Goal: Information Seeking & Learning: Learn about a topic

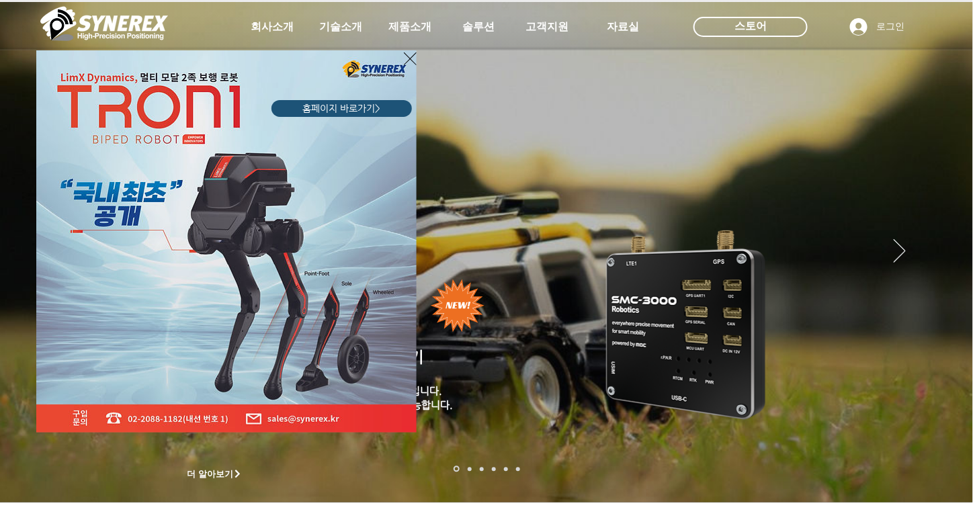
click at [906, 246] on div "LimX Dinamics" at bounding box center [486, 262] width 973 height 524
click at [900, 247] on div "LimX Dinamics" at bounding box center [486, 262] width 973 height 524
click at [901, 249] on div "LimX Dinamics" at bounding box center [486, 262] width 973 height 524
click at [407, 54] on icon "사이트로 돌아가기" at bounding box center [410, 58] width 13 height 17
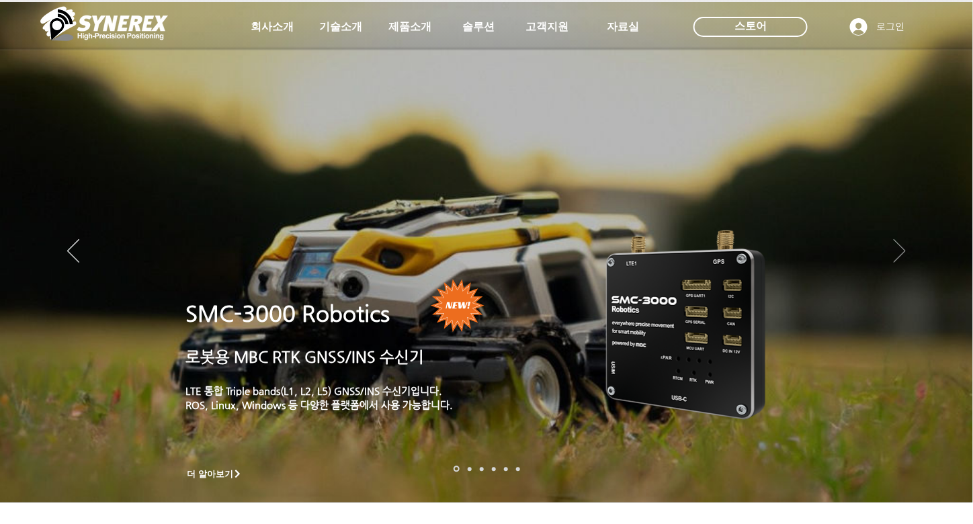
click at [900, 251] on icon "다음" at bounding box center [899, 251] width 12 height 24
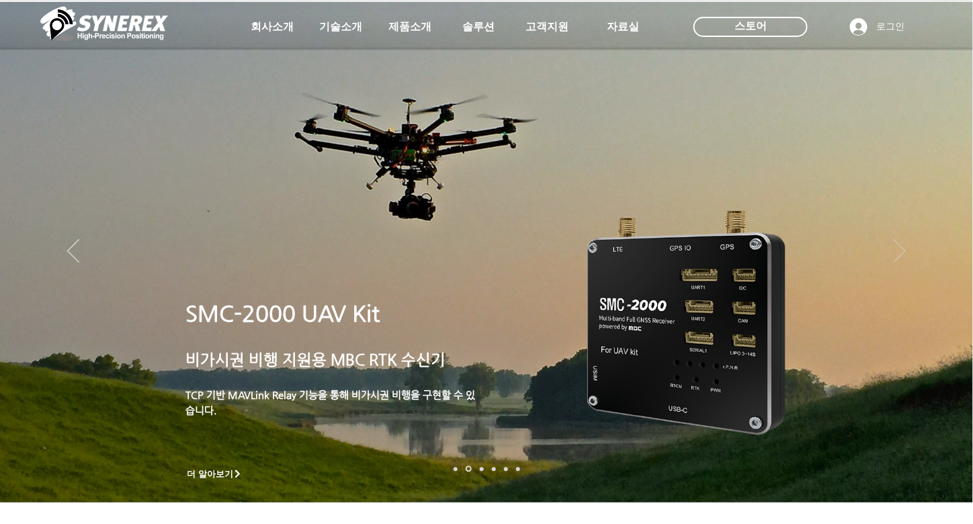
click at [900, 251] on icon "다음" at bounding box center [899, 251] width 12 height 24
click at [478, 467] on nav "슬라이드" at bounding box center [486, 469] width 75 height 6
click at [481, 468] on link "측량 IoT" at bounding box center [482, 469] width 4 height 4
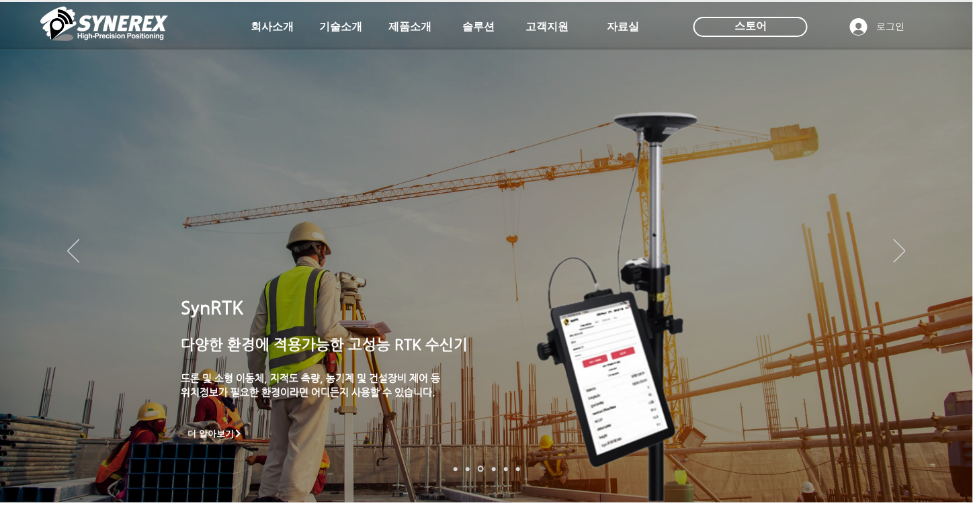
click at [492, 467] on link "자율주행" at bounding box center [494, 469] width 4 height 4
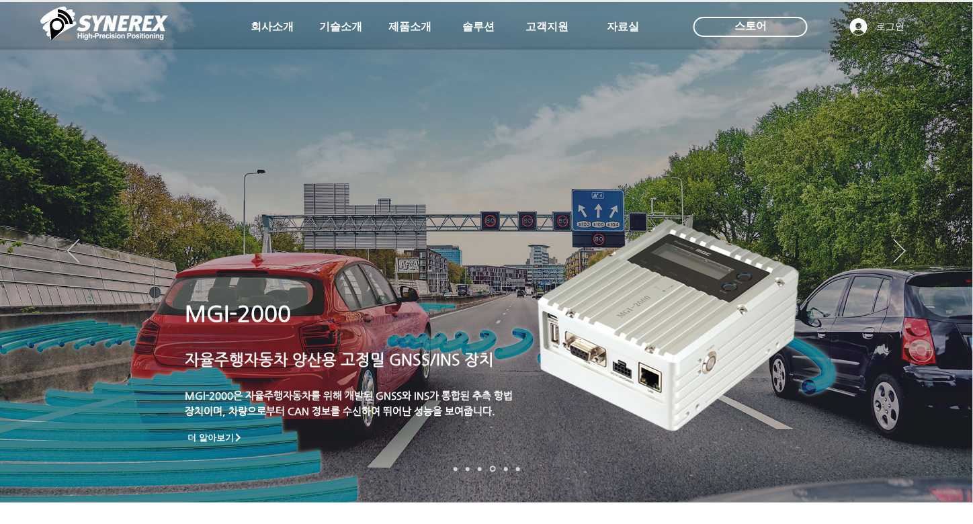
click at [506, 467] on link "로봇" at bounding box center [506, 469] width 4 height 4
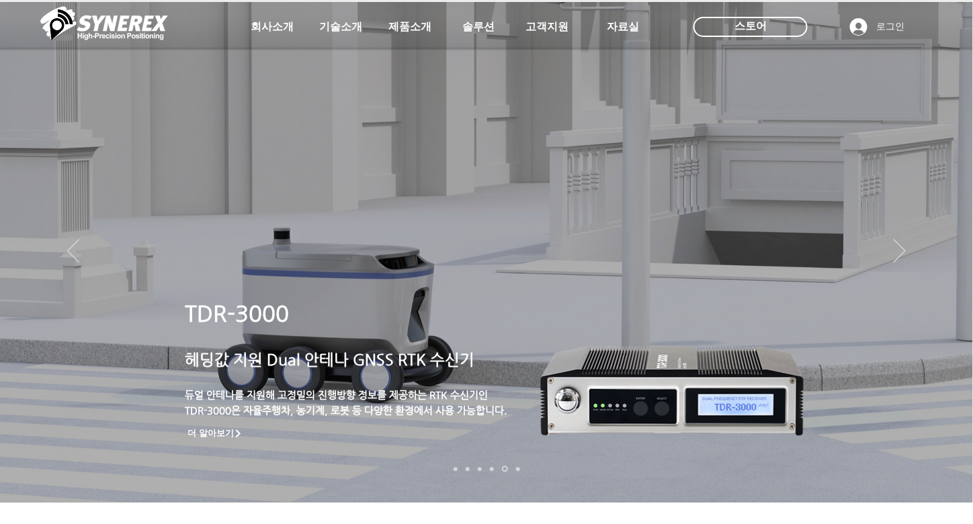
click at [519, 467] on link "정밀농업" at bounding box center [518, 469] width 4 height 4
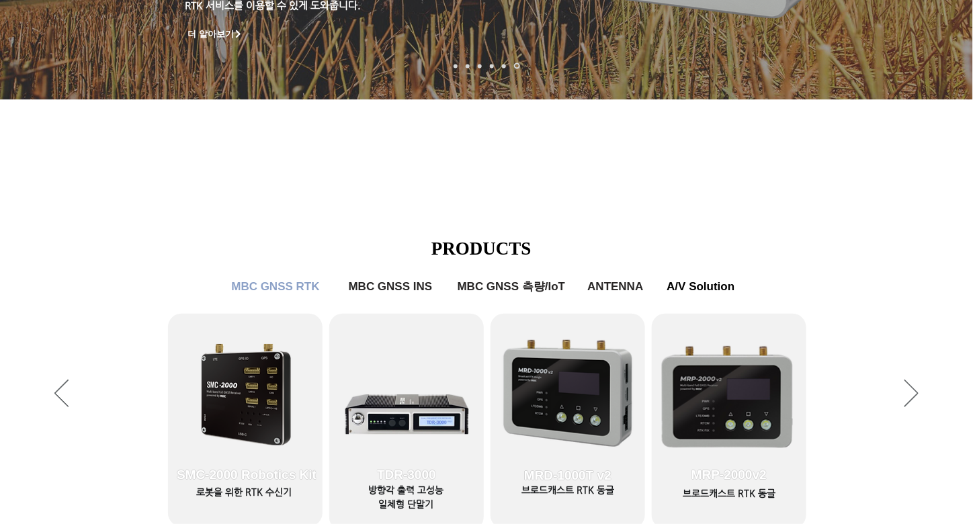
scroll to position [537, 0]
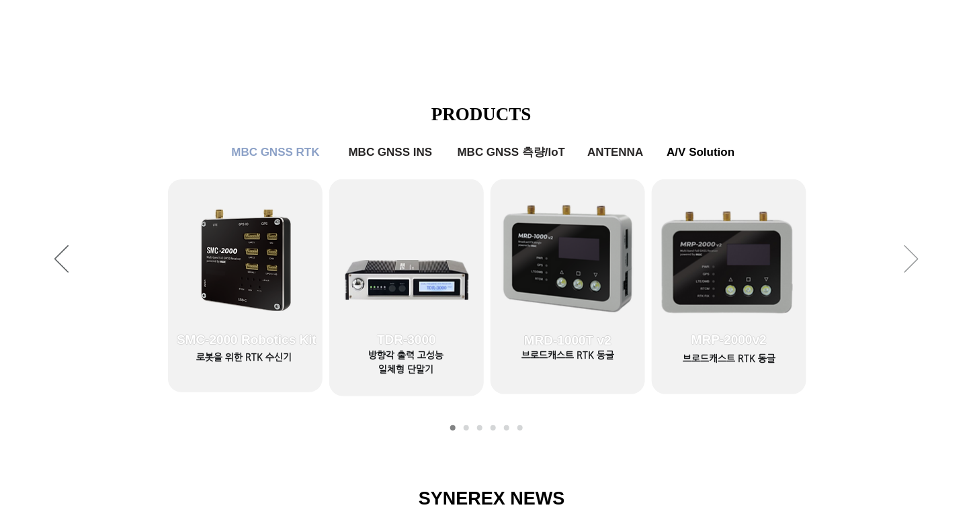
click at [915, 260] on icon "다음" at bounding box center [911, 259] width 14 height 28
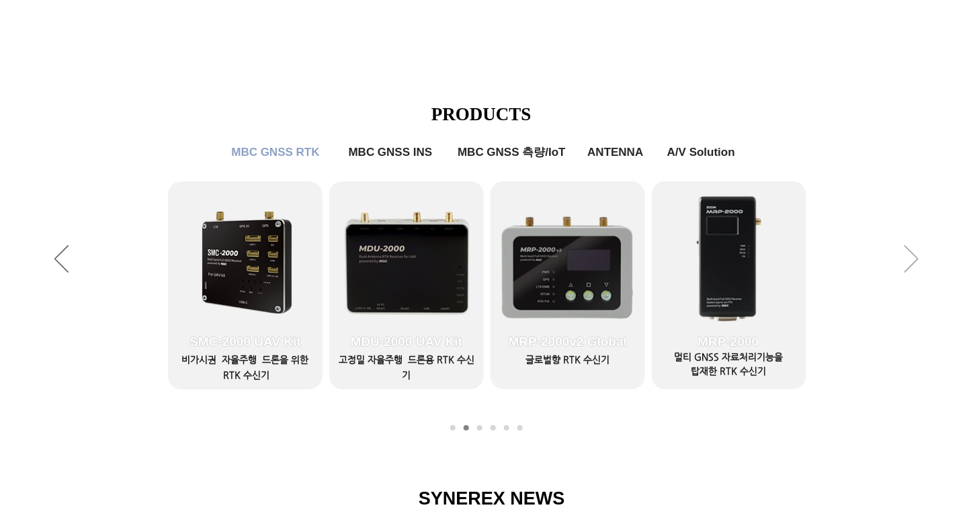
click at [915, 260] on icon "다음" at bounding box center [911, 259] width 14 height 28
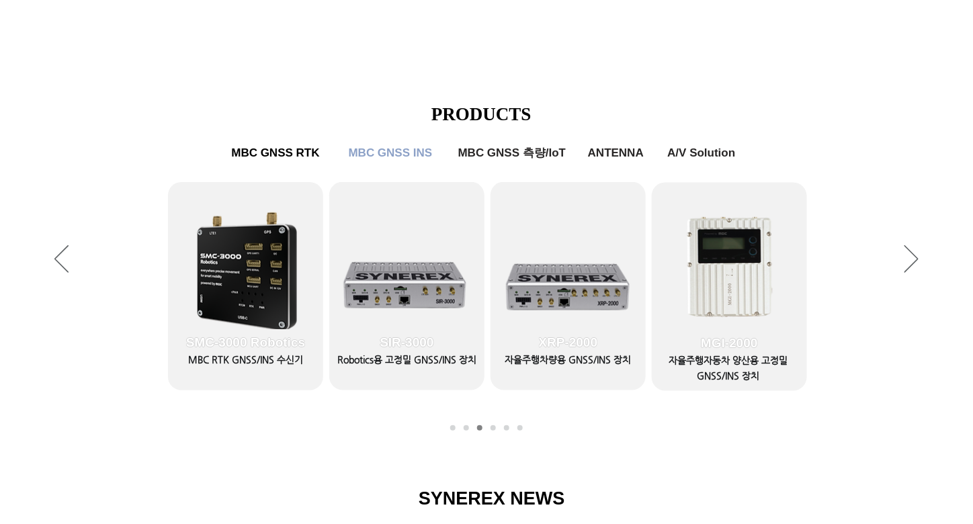
click at [52, 260] on div "슬라이드쇼" at bounding box center [486, 259] width 973 height 369
click at [56, 261] on icon "이전" at bounding box center [61, 259] width 14 height 28
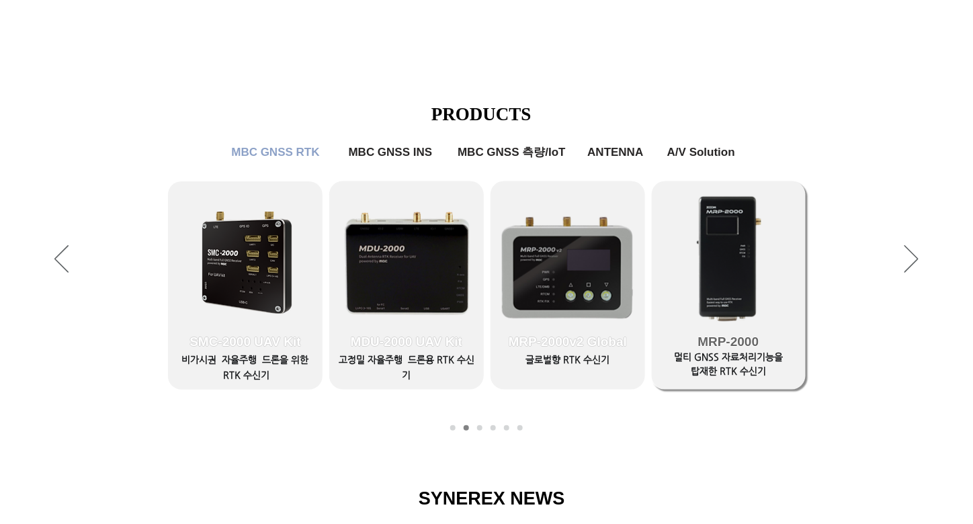
click at [701, 257] on link "MRP-2000" at bounding box center [728, 285] width 154 height 208
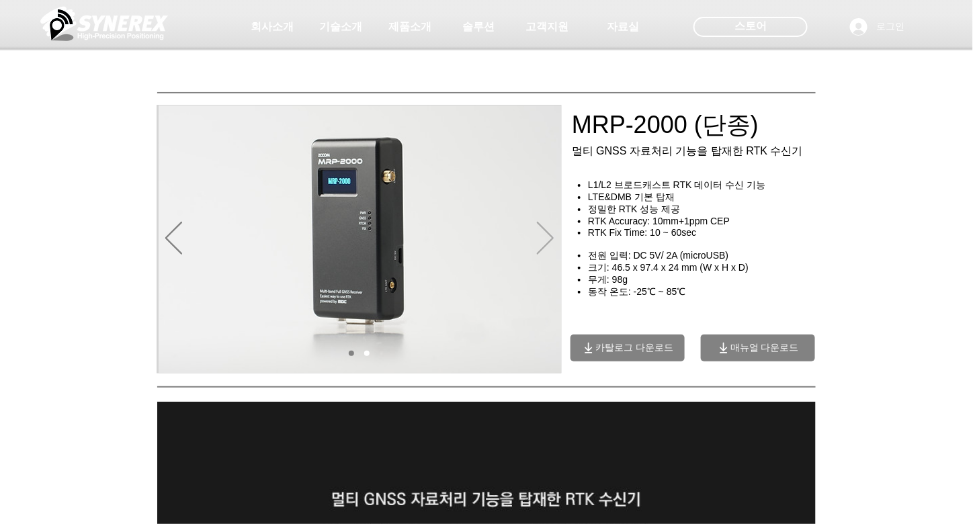
click at [542, 232] on icon "다음" at bounding box center [545, 238] width 17 height 33
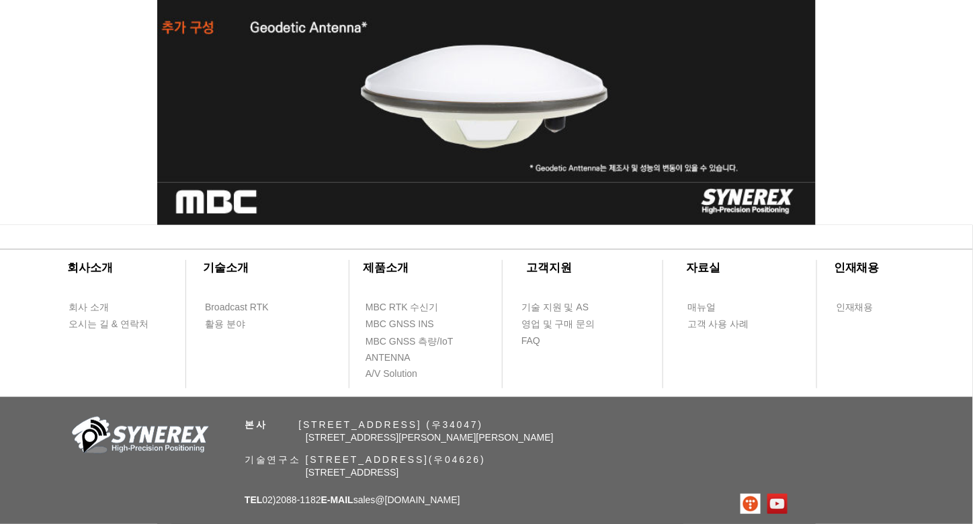
scroll to position [4589, 0]
